Goal: Check status

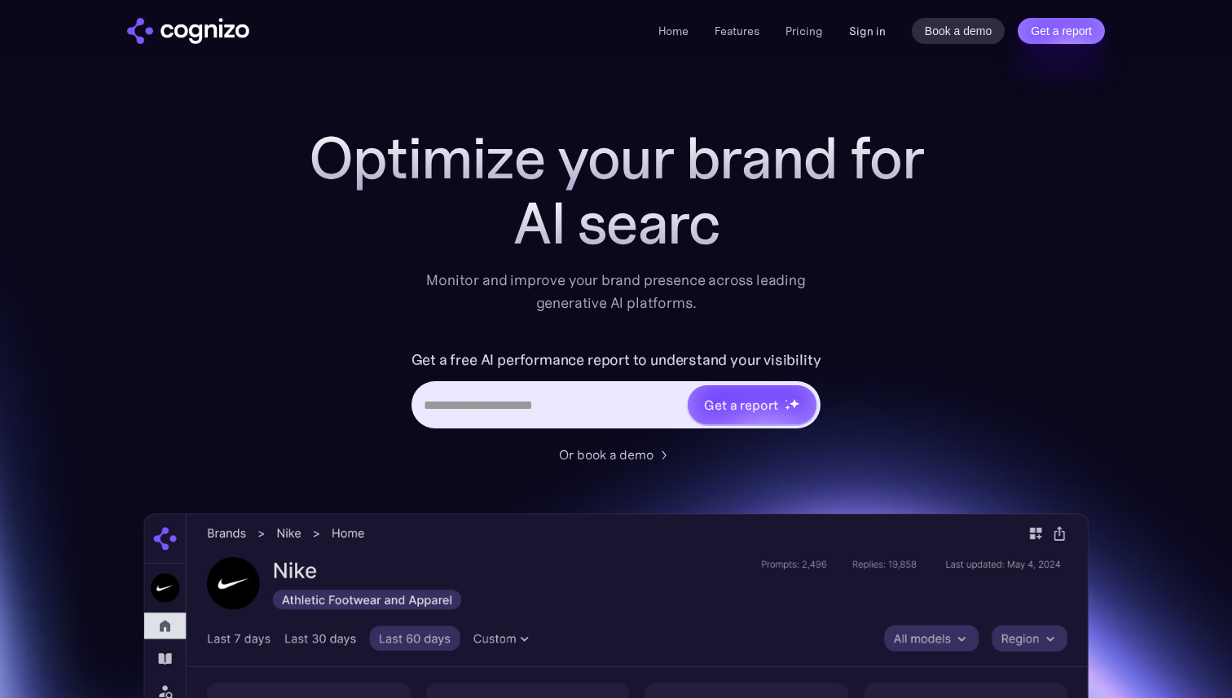
click at [875, 30] on link "Sign in" at bounding box center [867, 31] width 37 height 20
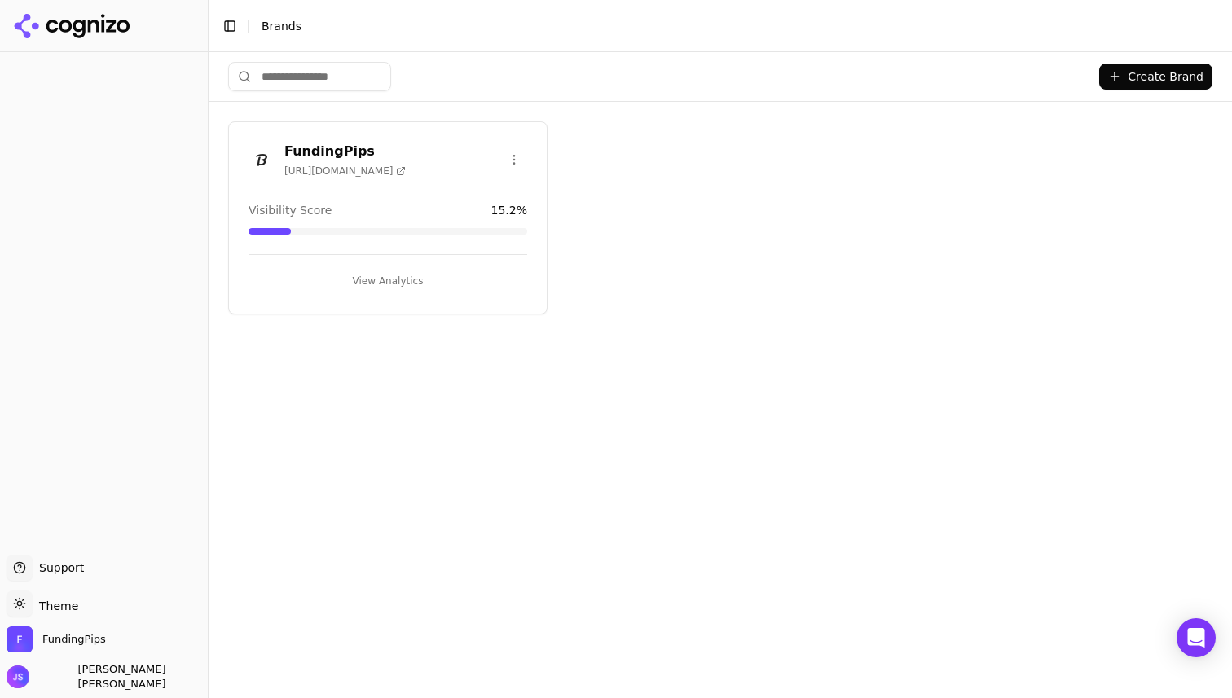
click at [332, 146] on h3 "FundingPips" at bounding box center [344, 152] width 121 height 20
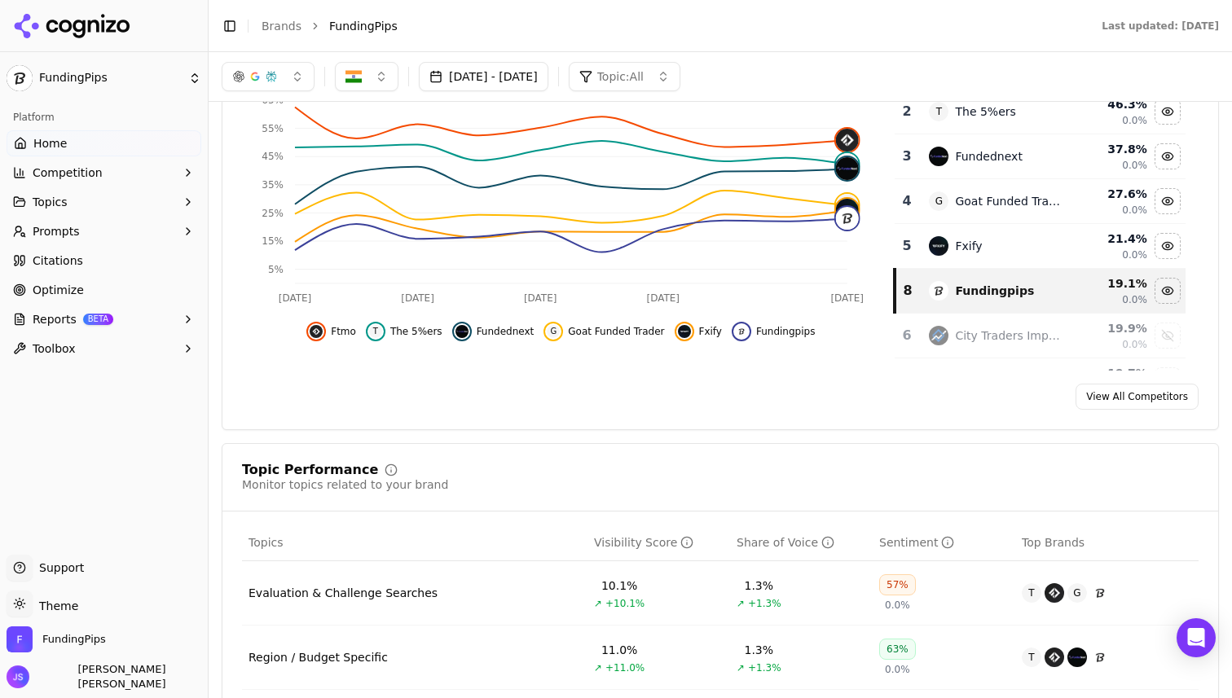
scroll to position [81, 0]
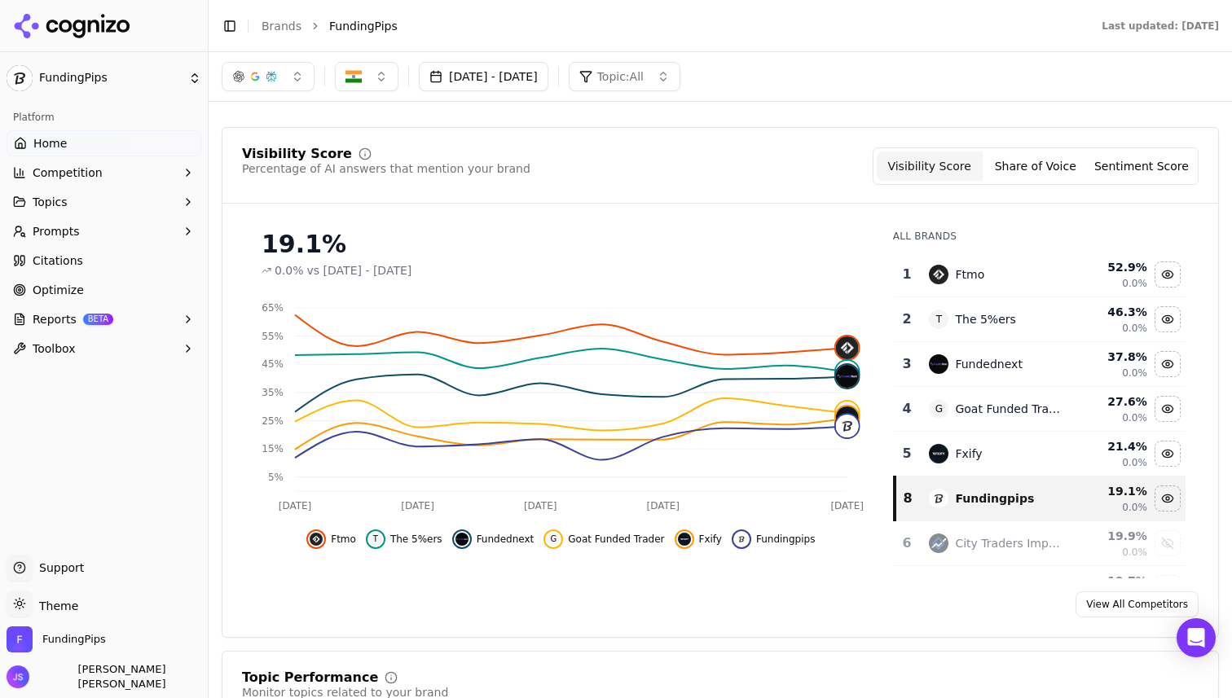
click at [644, 75] on span "Topic: All" at bounding box center [620, 76] width 46 height 16
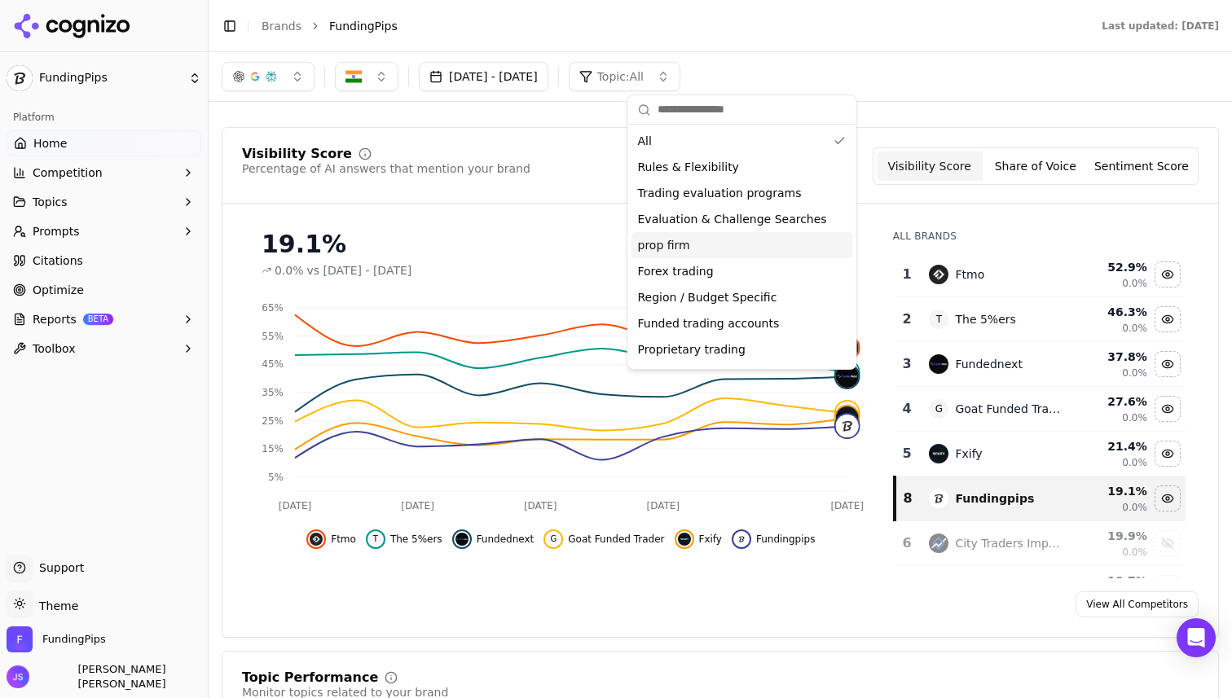
click at [667, 248] on span "prop firm" at bounding box center [664, 245] width 52 height 16
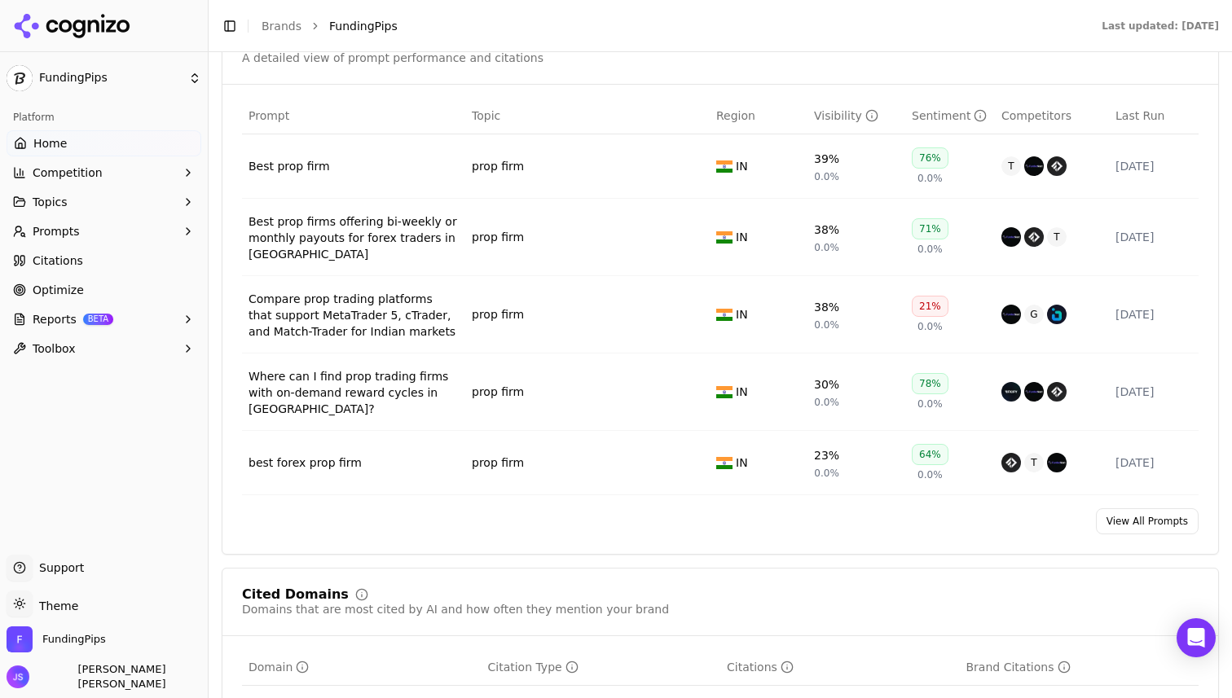
scroll to position [1229, 0]
